Goal: Transaction & Acquisition: Obtain resource

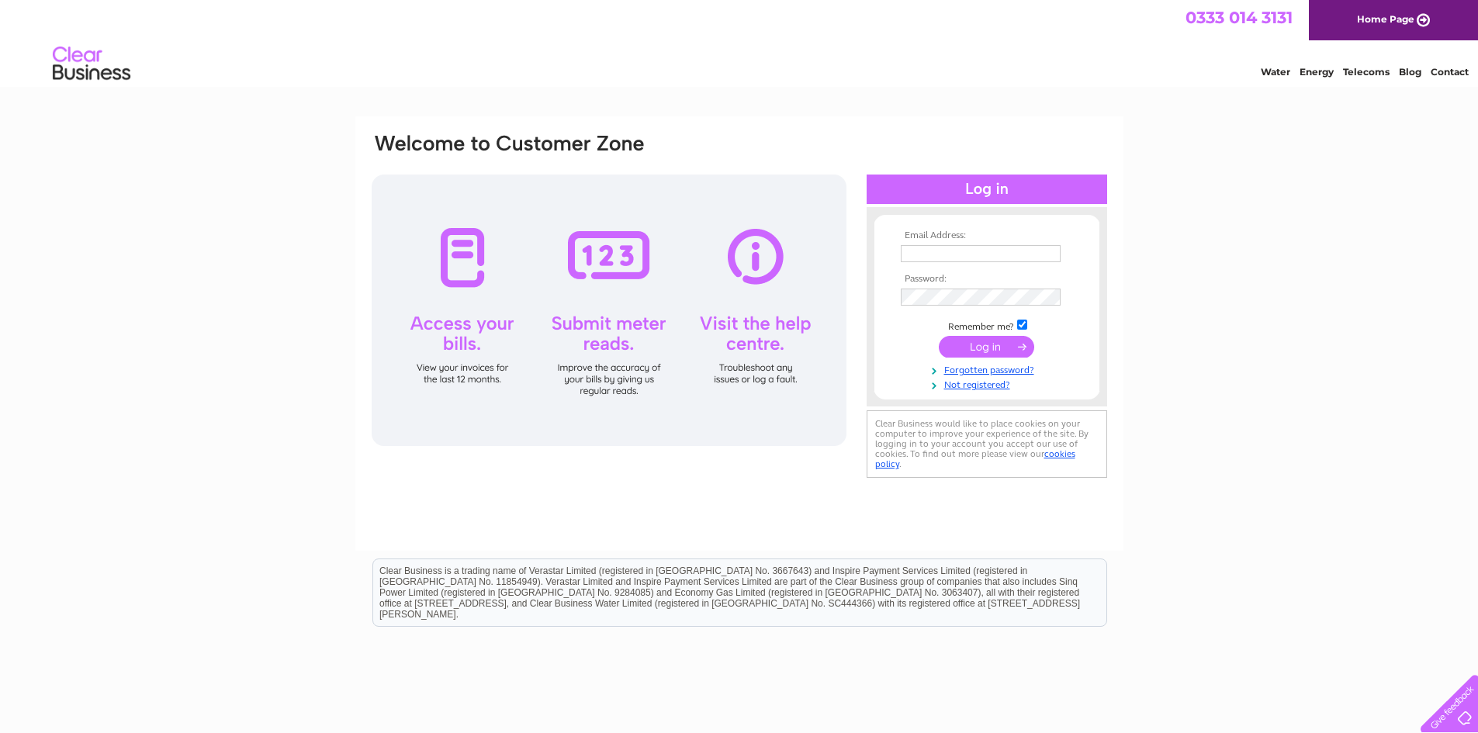
type input "g2rbm@hotmail.com"
click at [982, 351] on input "submit" at bounding box center [986, 347] width 95 height 22
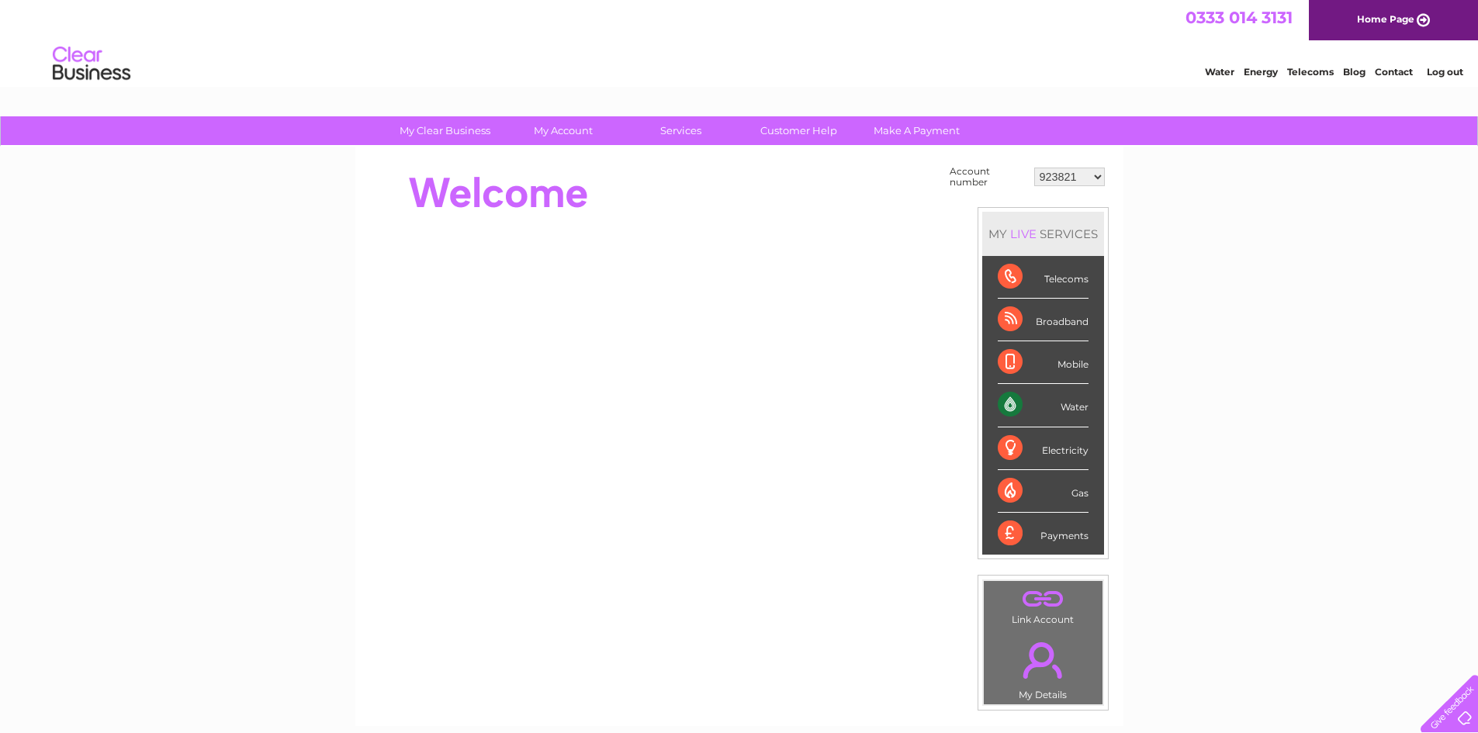
click at [1097, 178] on select "923821 923836 923837 923838 924671 988240 30292544" at bounding box center [1069, 177] width 71 height 19
select select "30292544"
click at [1034, 168] on select "923821 923836 923837 923838 924671 988240 30292544" at bounding box center [1069, 177] width 71 height 19
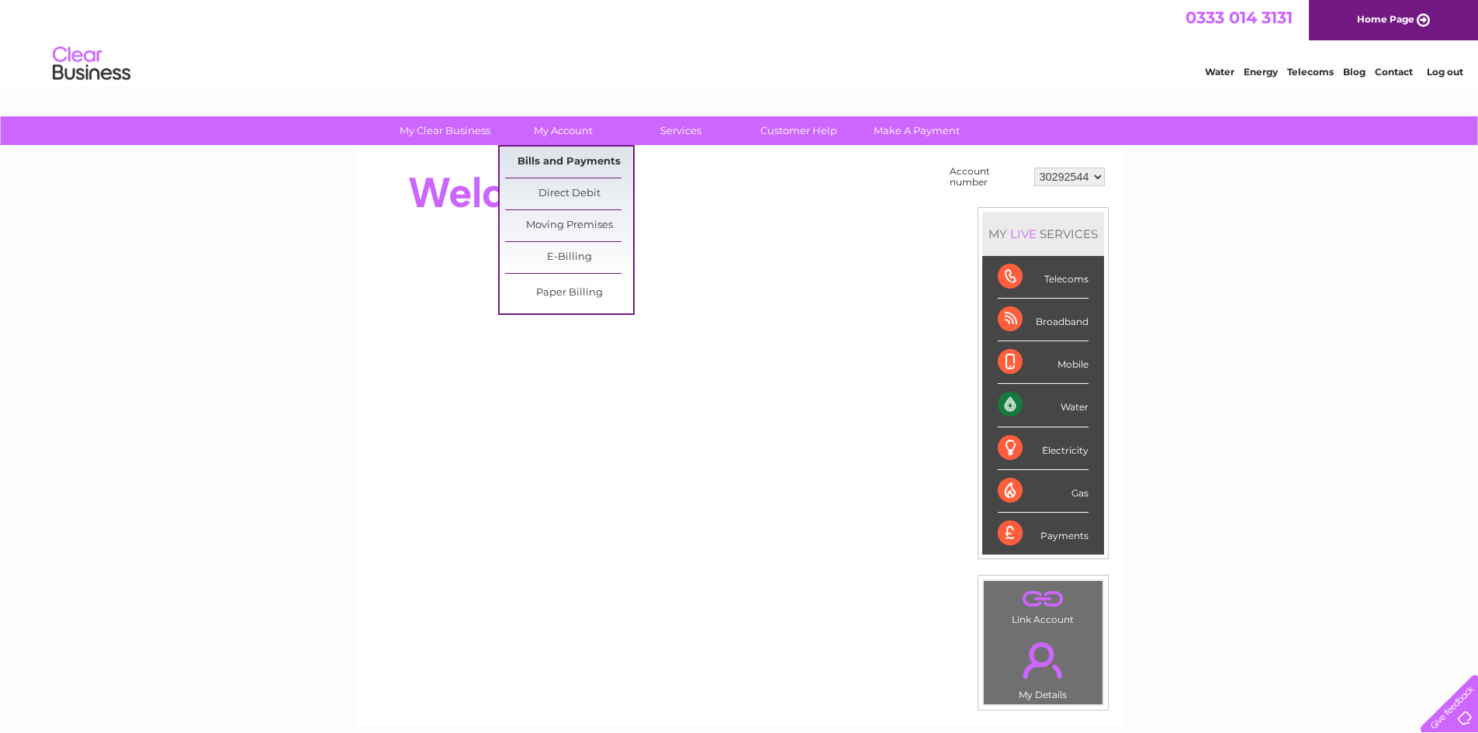
click at [563, 159] on link "Bills and Payments" at bounding box center [569, 162] width 128 height 31
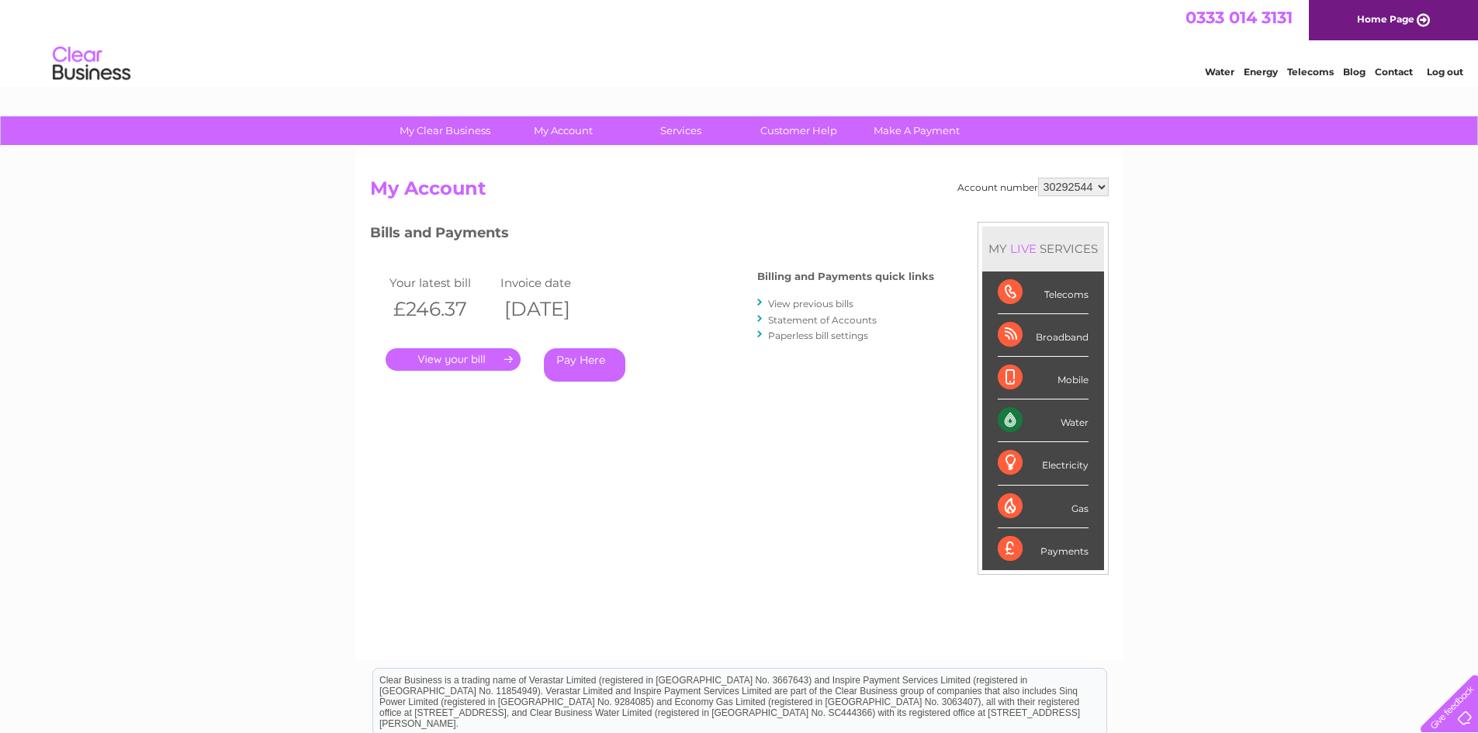
click at [1081, 185] on select "923821 923836 923837 923838 924671 988240 30292544" at bounding box center [1073, 187] width 71 height 19
select select "988240"
click at [1038, 178] on select "923821 923836 923837 923838 924671 988240 30292544" at bounding box center [1073, 187] width 71 height 19
click at [1069, 188] on select "923821 923836 923837 923838 924671 988240 30292544" at bounding box center [1073, 187] width 71 height 19
select select "924671"
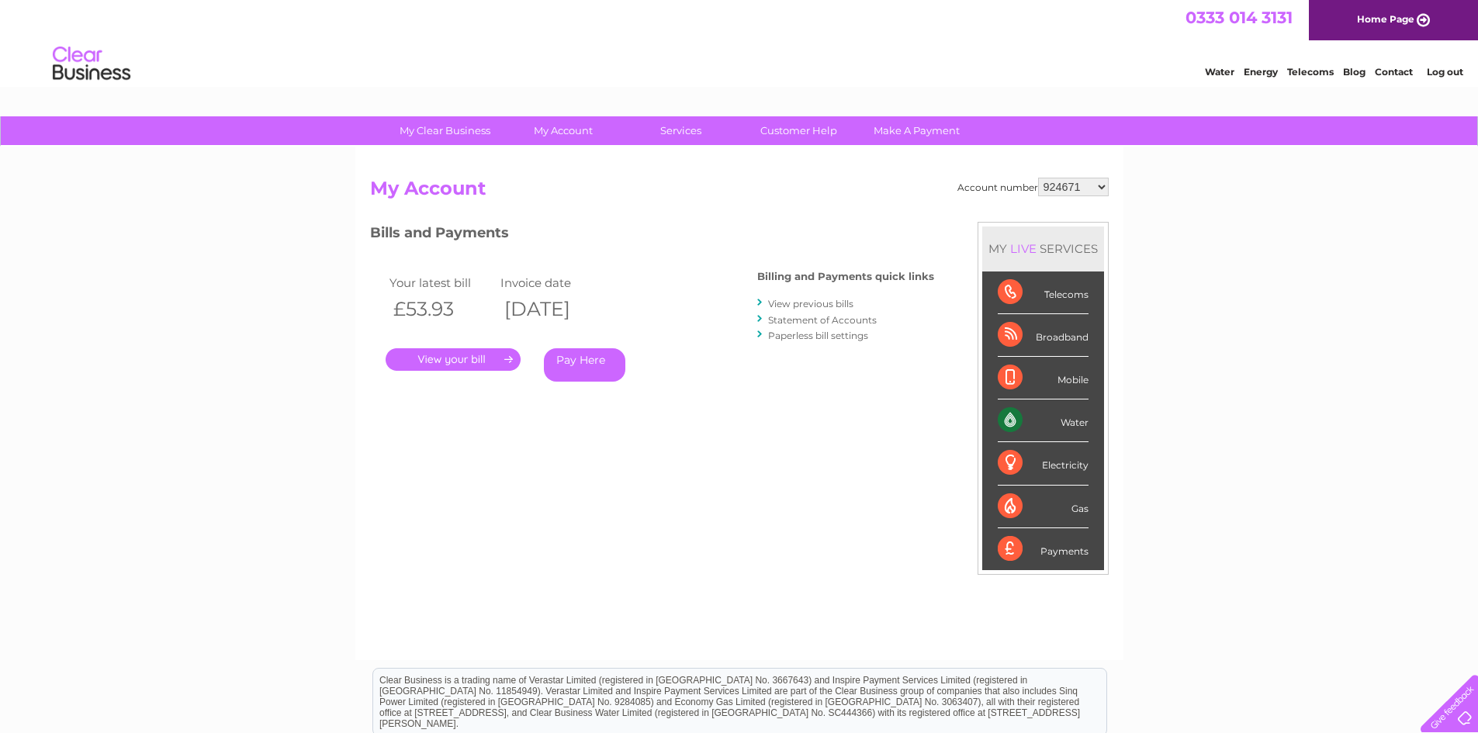
click at [1038, 178] on select "923821 923836 923837 923838 924671 988240 30292544" at bounding box center [1073, 187] width 71 height 19
click at [1052, 188] on select "923821 923836 923837 923838 924671 988240 30292544" at bounding box center [1073, 187] width 71 height 19
select select "923838"
click at [1038, 178] on select "923821 923836 923837 923838 924671 988240 30292544" at bounding box center [1073, 187] width 71 height 19
click at [1065, 186] on select "923821 923836 923837 923838 924671 988240 30292544" at bounding box center [1073, 187] width 71 height 19
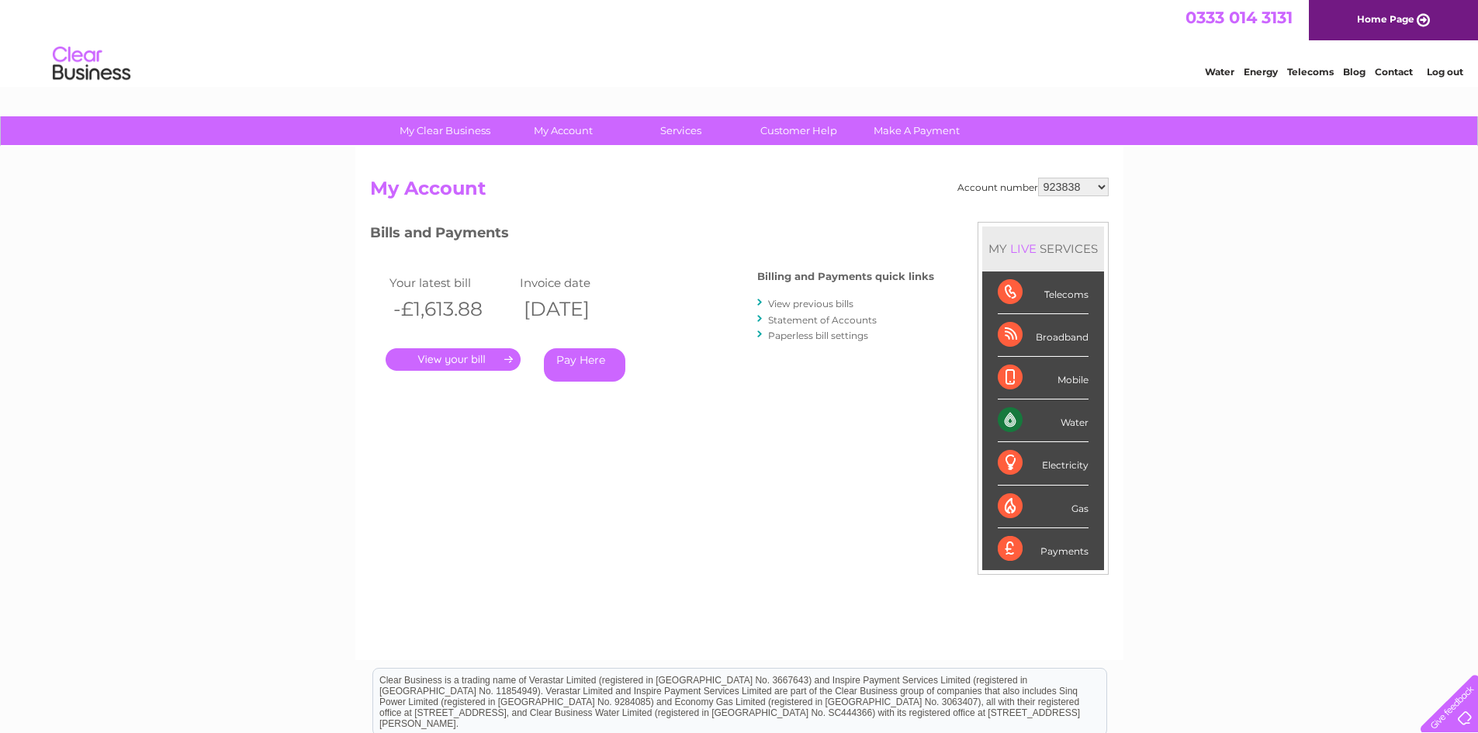
select select "923837"
click at [1038, 178] on select "923821 923836 923837 923838 924671 988240 30292544" at bounding box center [1073, 187] width 71 height 19
click at [1072, 186] on select "923821 923836 923837 923838 924671 988240 30292544" at bounding box center [1073, 187] width 71 height 19
select select "923836"
click at [1038, 178] on select "923821 923836 923837 923838 924671 988240 30292544" at bounding box center [1073, 187] width 71 height 19
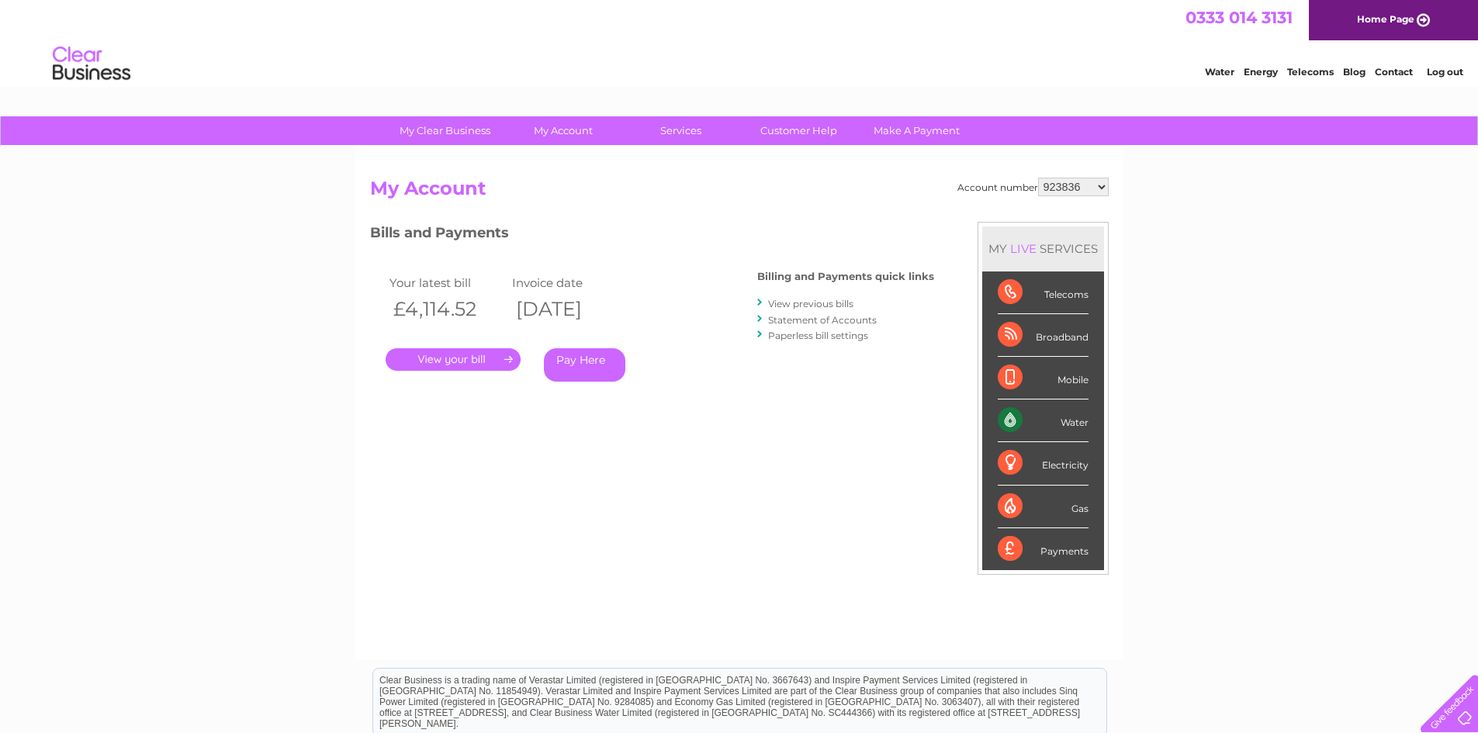
click at [440, 358] on link "." at bounding box center [453, 359] width 135 height 23
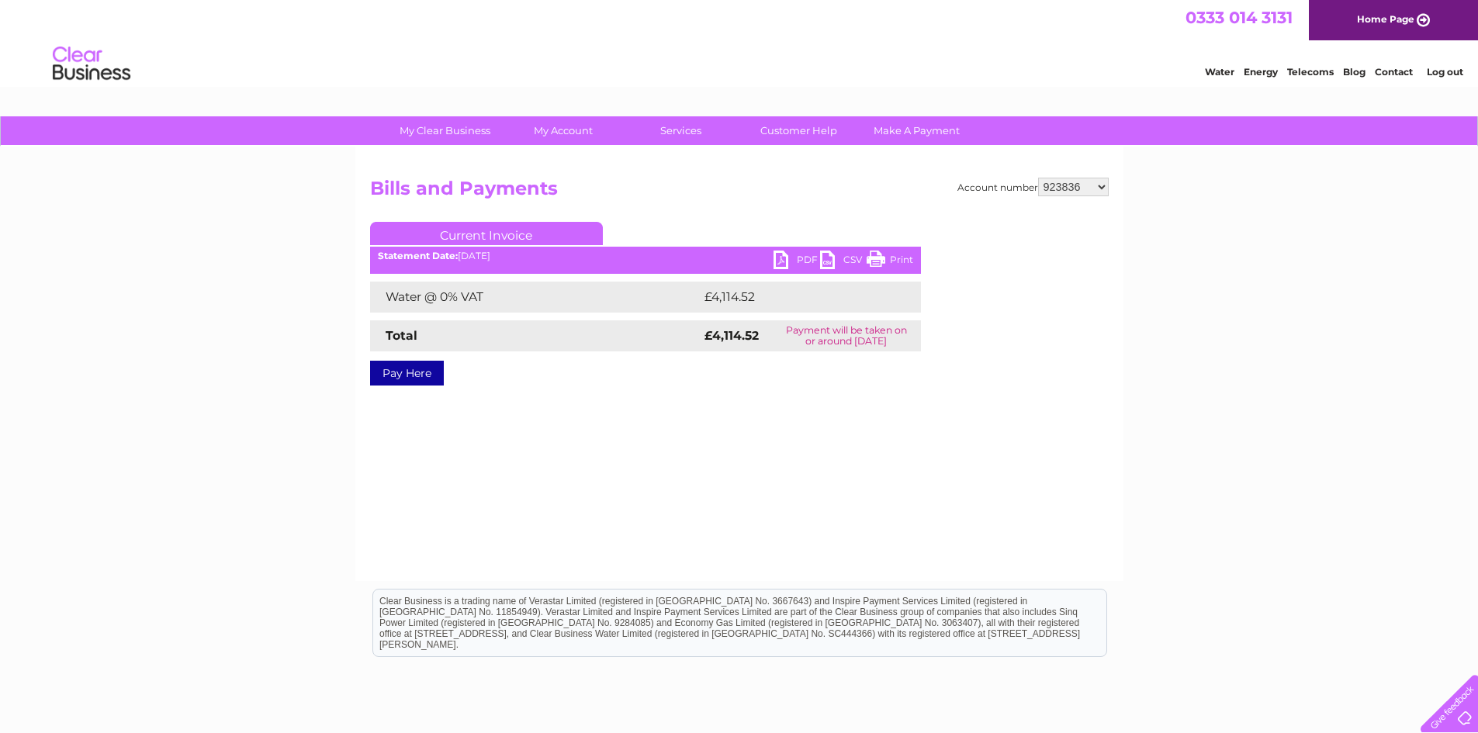
click at [786, 255] on link "PDF" at bounding box center [797, 262] width 47 height 23
